Goal: Task Accomplishment & Management: Manage account settings

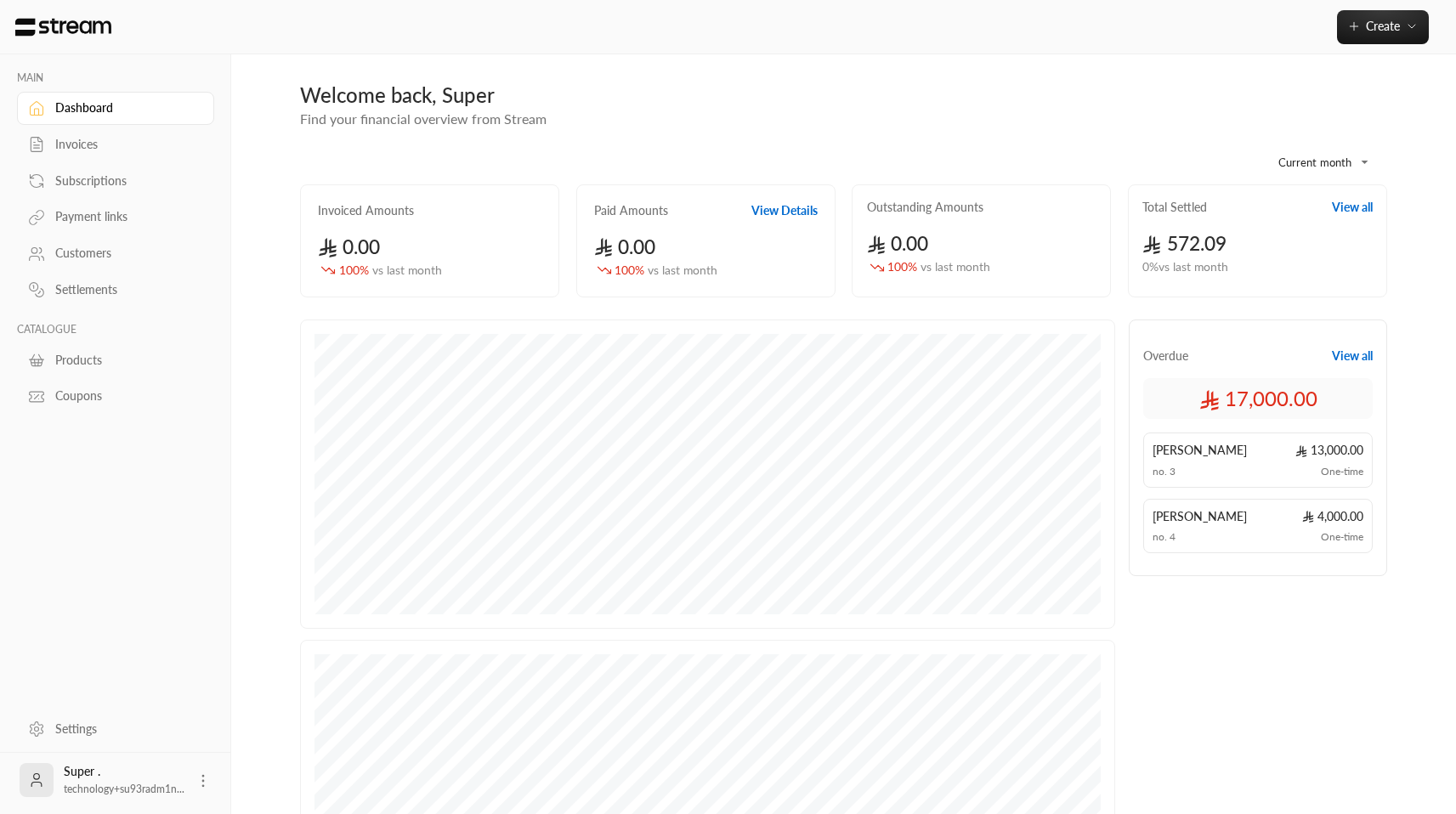
click at [102, 287] on div "Settlements" at bounding box center [123, 290] width 138 height 17
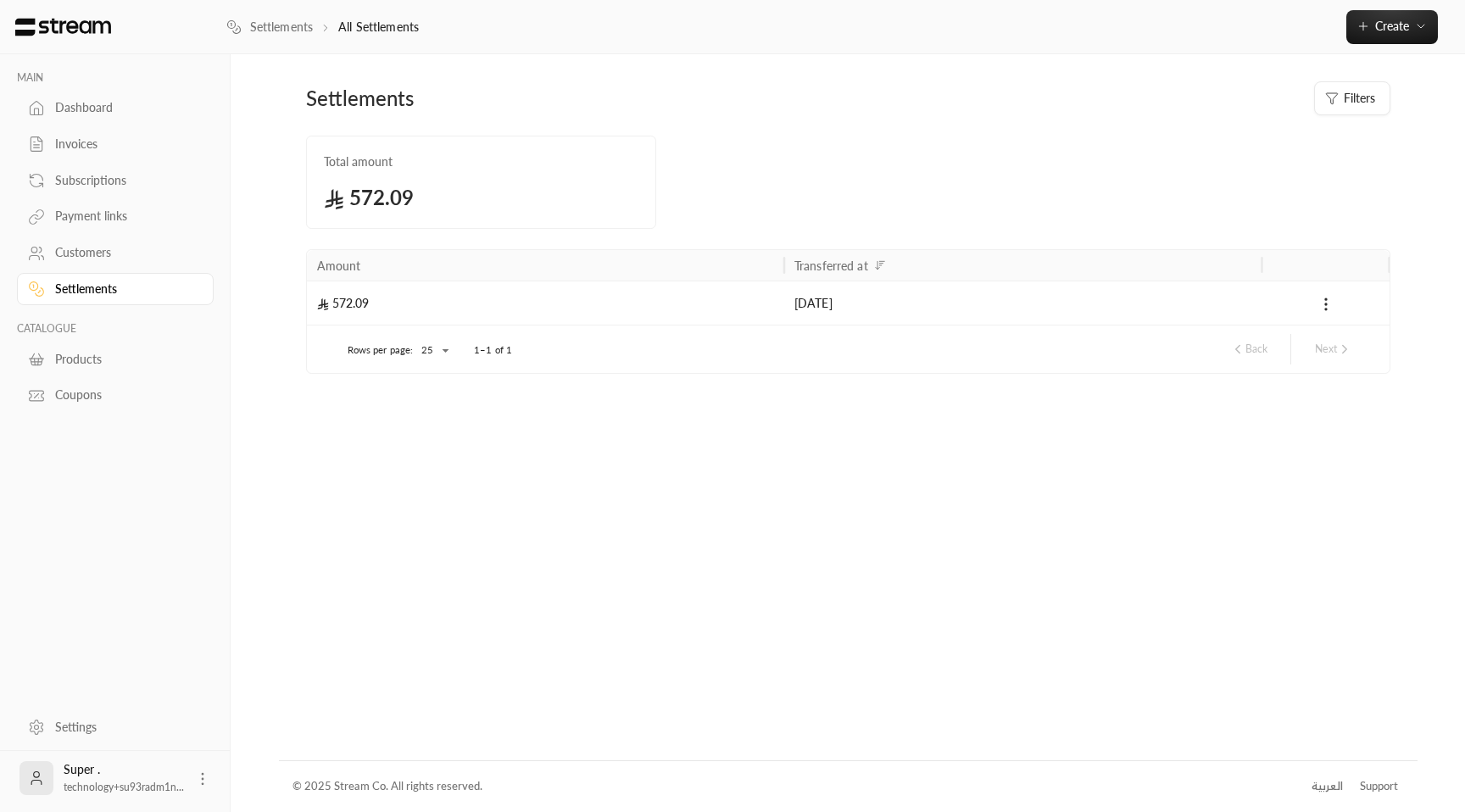
click at [83, 733] on div "Settings" at bounding box center [123, 727] width 138 height 17
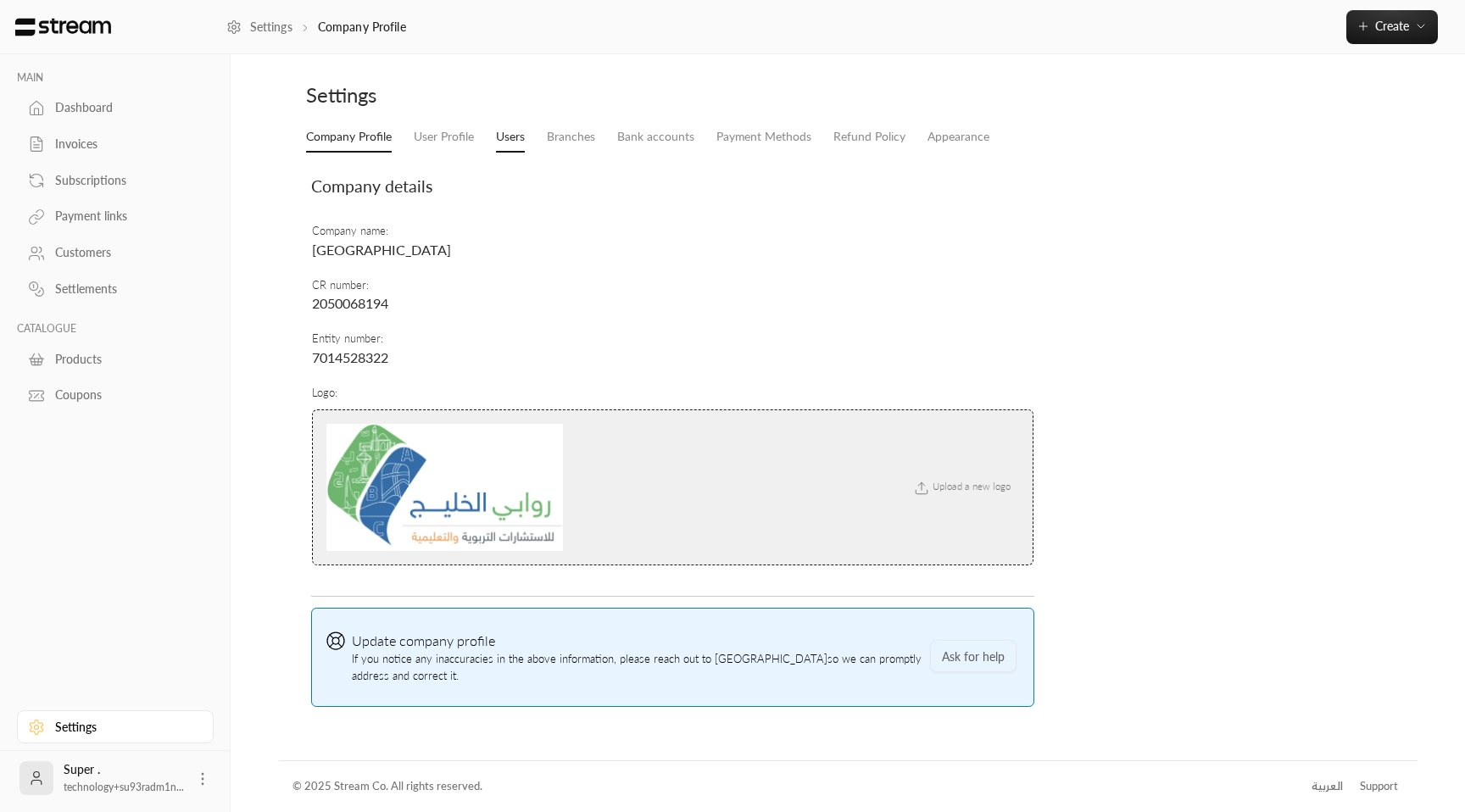
click at [504, 140] on link "Users" at bounding box center [510, 138] width 29 height 31
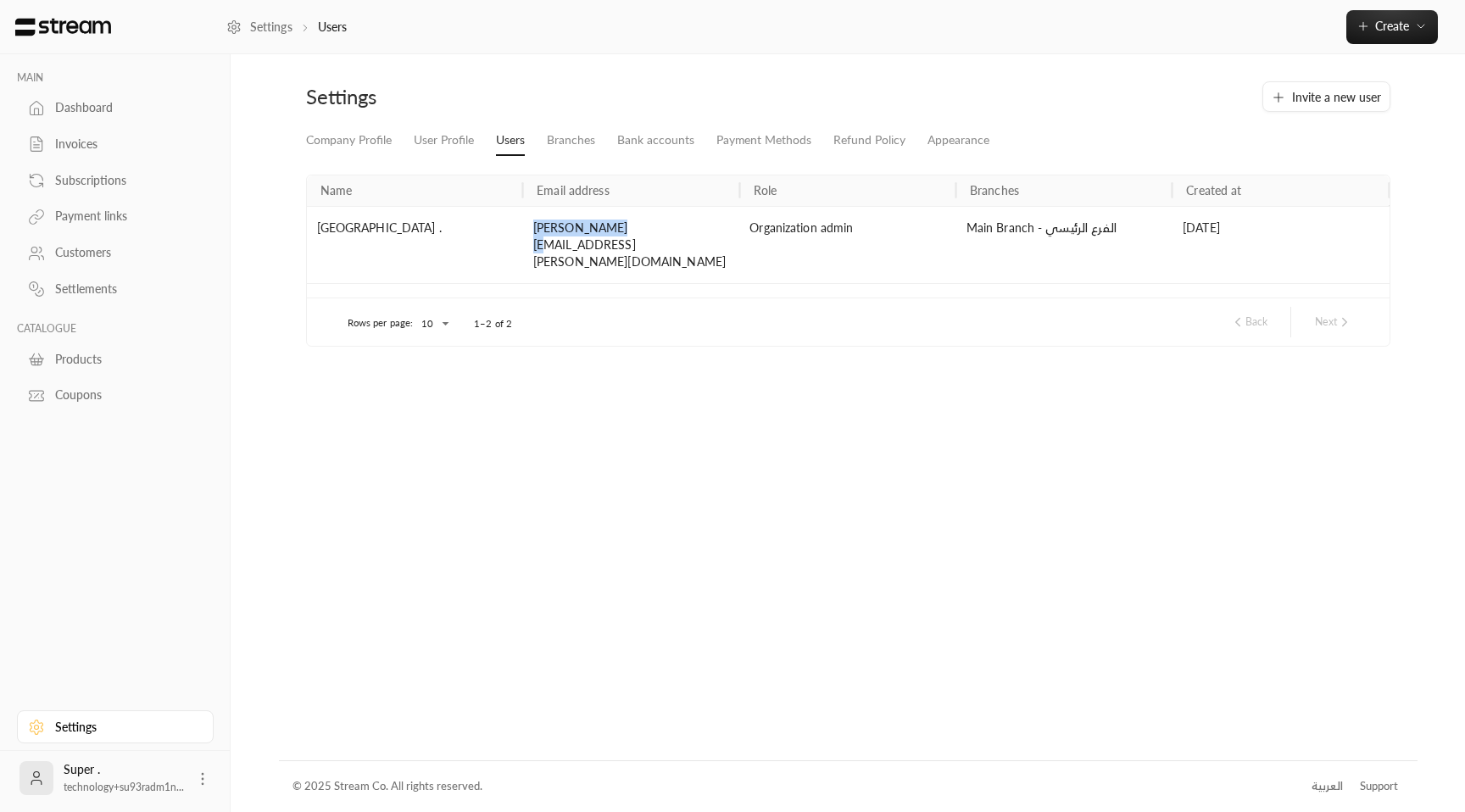
drag, startPoint x: 531, startPoint y: 229, endPoint x: 618, endPoint y: 234, distance: 87.1
click at [618, 234] on div "[PERSON_NAME][EMAIL_ADDRESS][PERSON_NAME][DOMAIN_NAME]" at bounding box center [631, 244] width 216 height 77
copy div "[PERSON_NAME].[PERSON_NAME]"
drag, startPoint x: 79, startPoint y: 105, endPoint x: 125, endPoint y: 103, distance: 46.0
click at [79, 105] on div "Dashboard" at bounding box center [123, 108] width 138 height 17
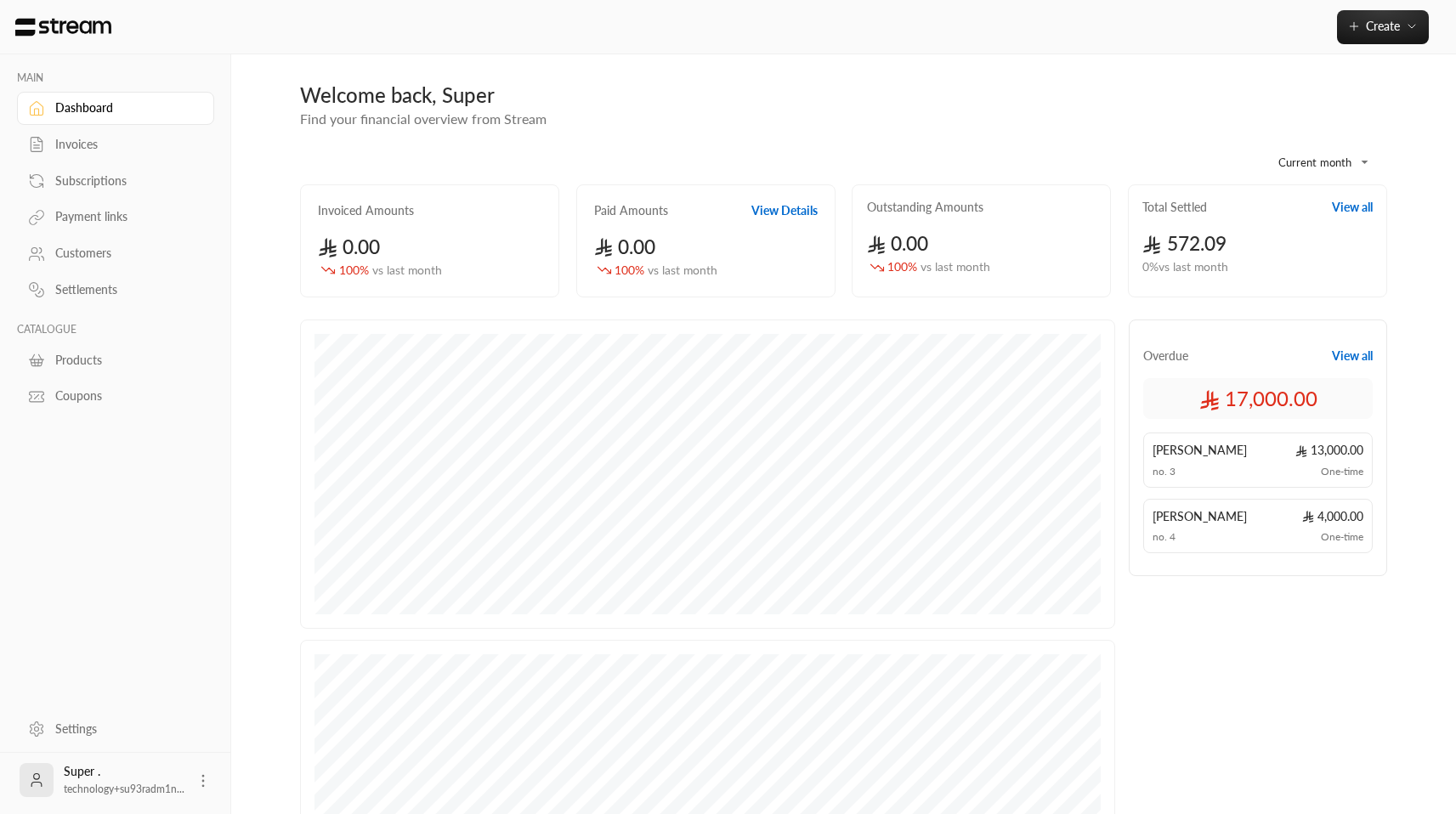
click at [195, 782] on icon at bounding box center [203, 781] width 17 height 17
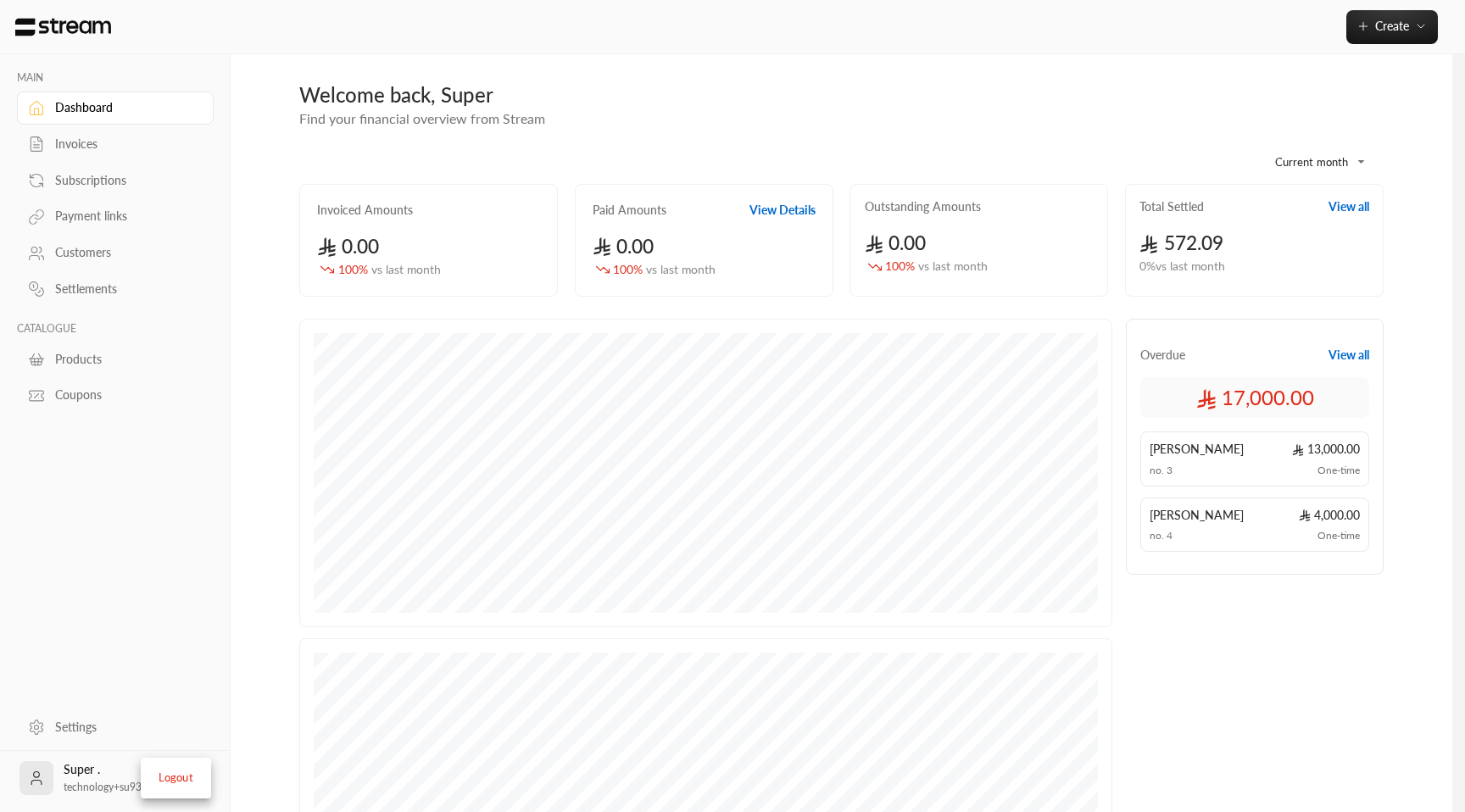
click at [191, 768] on li "Logout" at bounding box center [176, 779] width 62 height 27
